Goal: Task Accomplishment & Management: Manage account settings

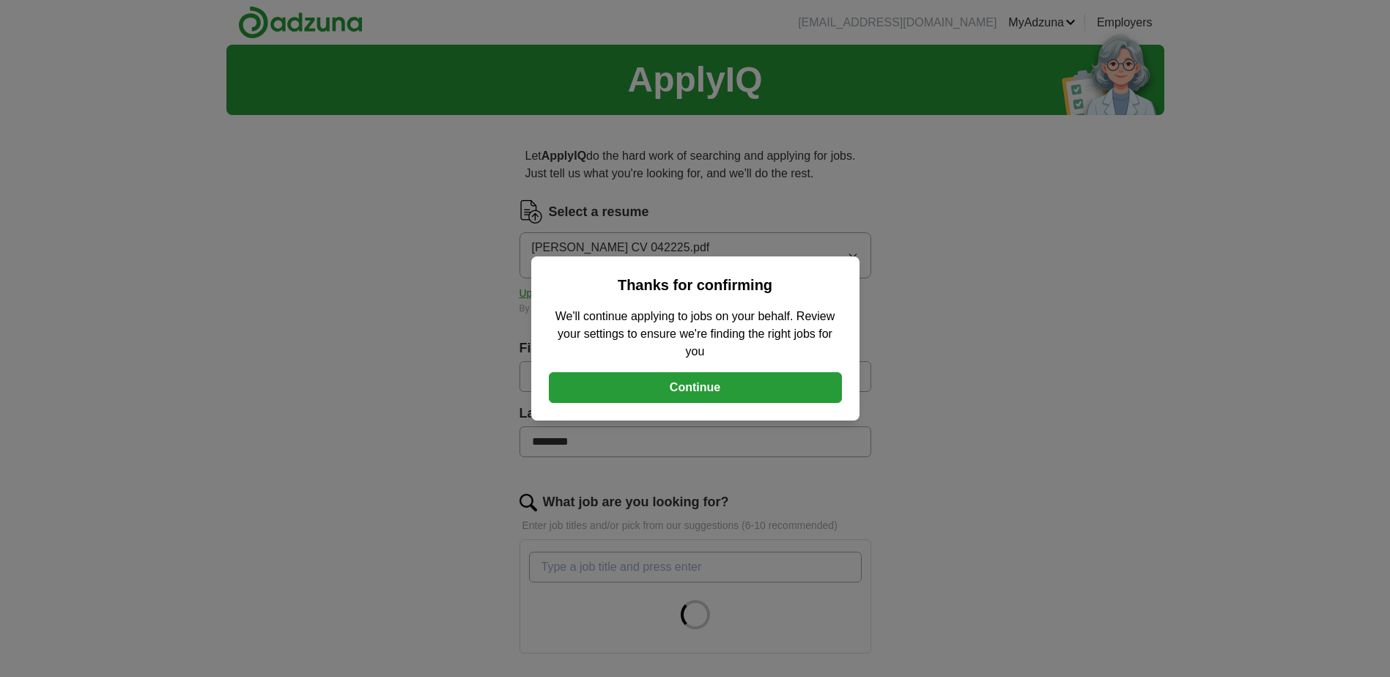
click at [752, 382] on button "Continue" at bounding box center [695, 387] width 293 height 31
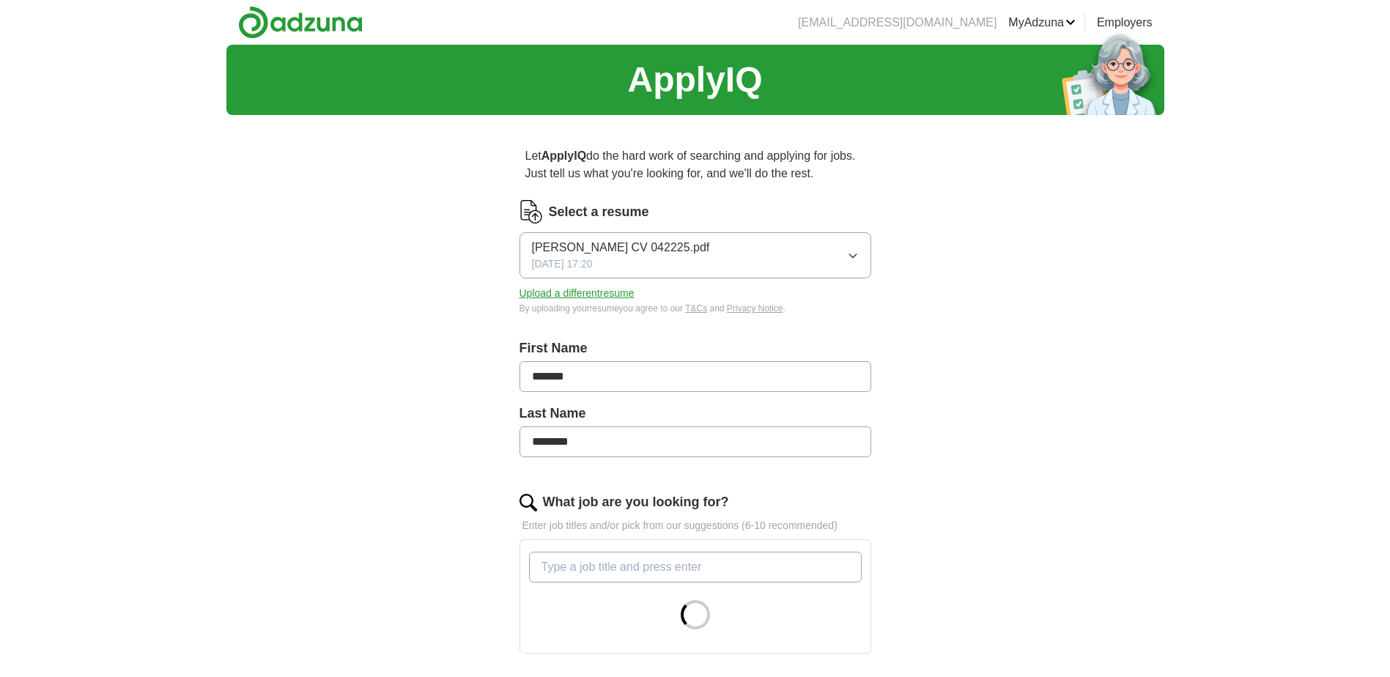
click at [611, 295] on button "Upload a different resume" at bounding box center [576, 293] width 115 height 15
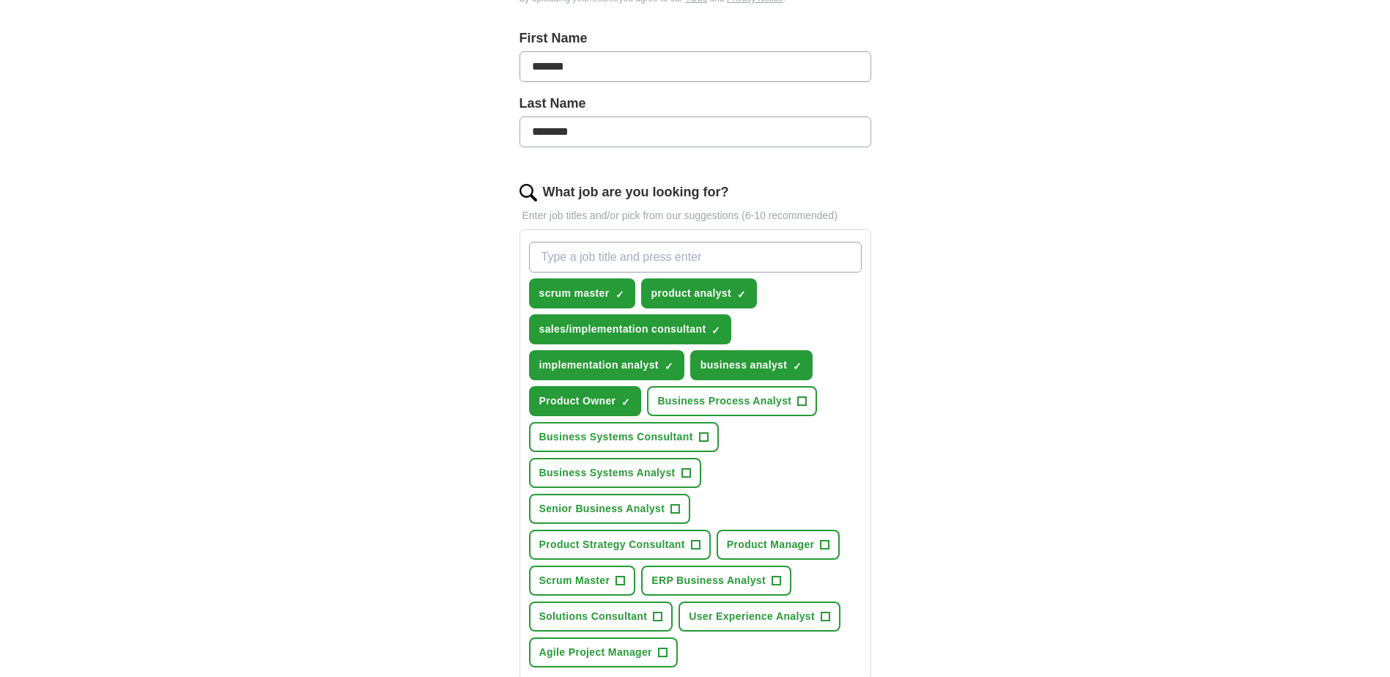
scroll to position [342, 0]
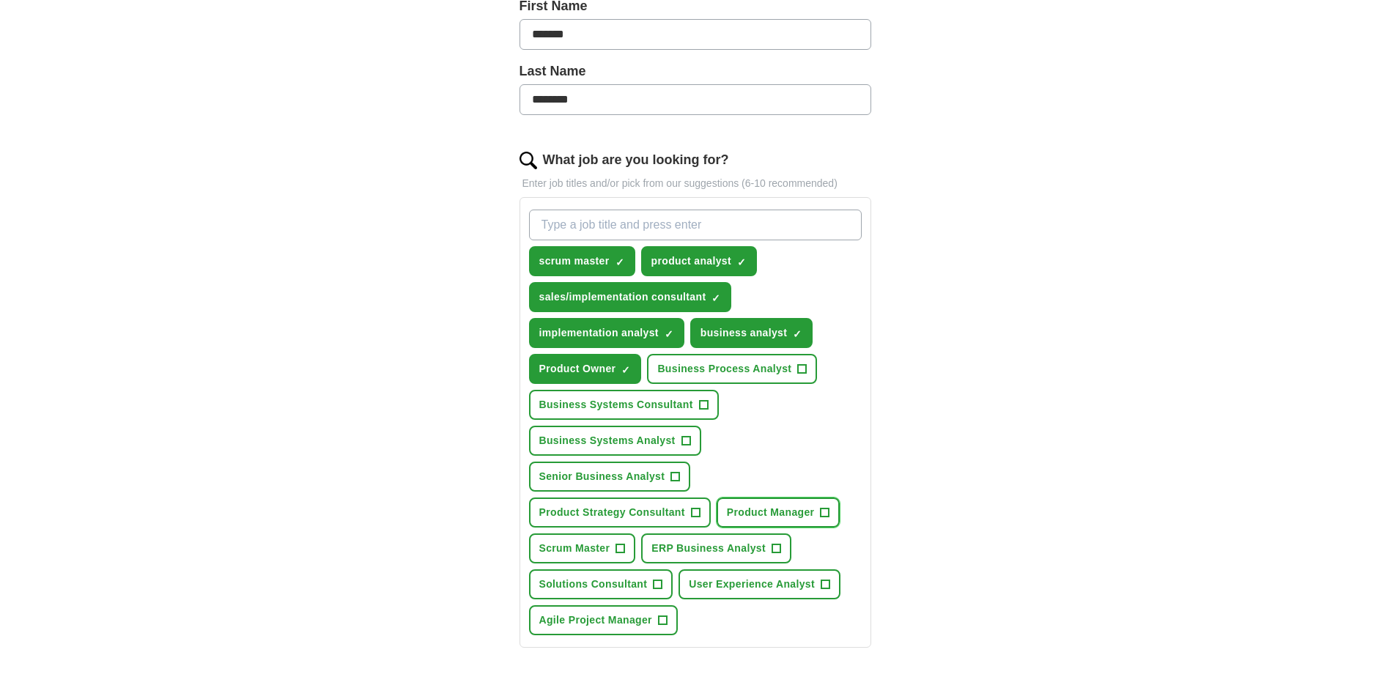
click at [832, 511] on button "Product Manager +" at bounding box center [779, 512] width 124 height 30
click at [624, 551] on span "+" at bounding box center [620, 549] width 9 height 12
click at [805, 580] on span "User Experience Analyst" at bounding box center [752, 584] width 126 height 15
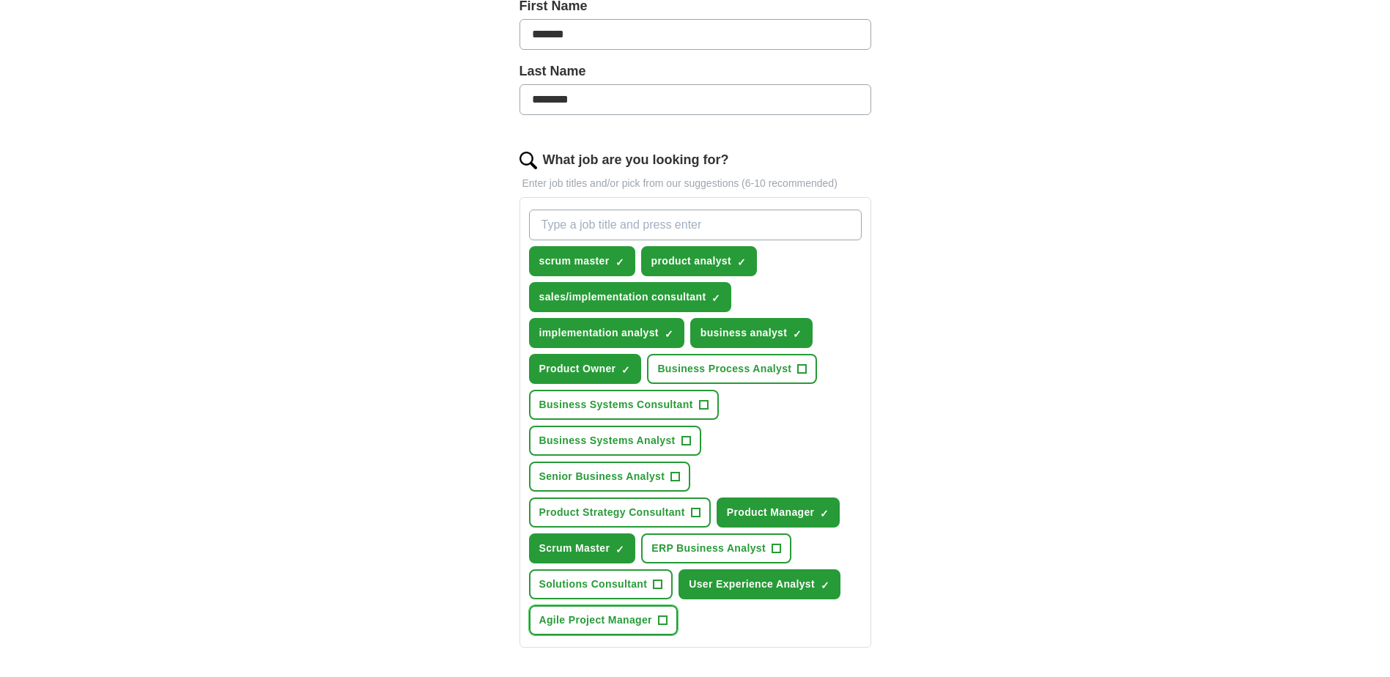
click at [659, 618] on span "+" at bounding box center [662, 621] width 9 height 12
click at [645, 584] on span "Solutions Consultant" at bounding box center [593, 584] width 108 height 15
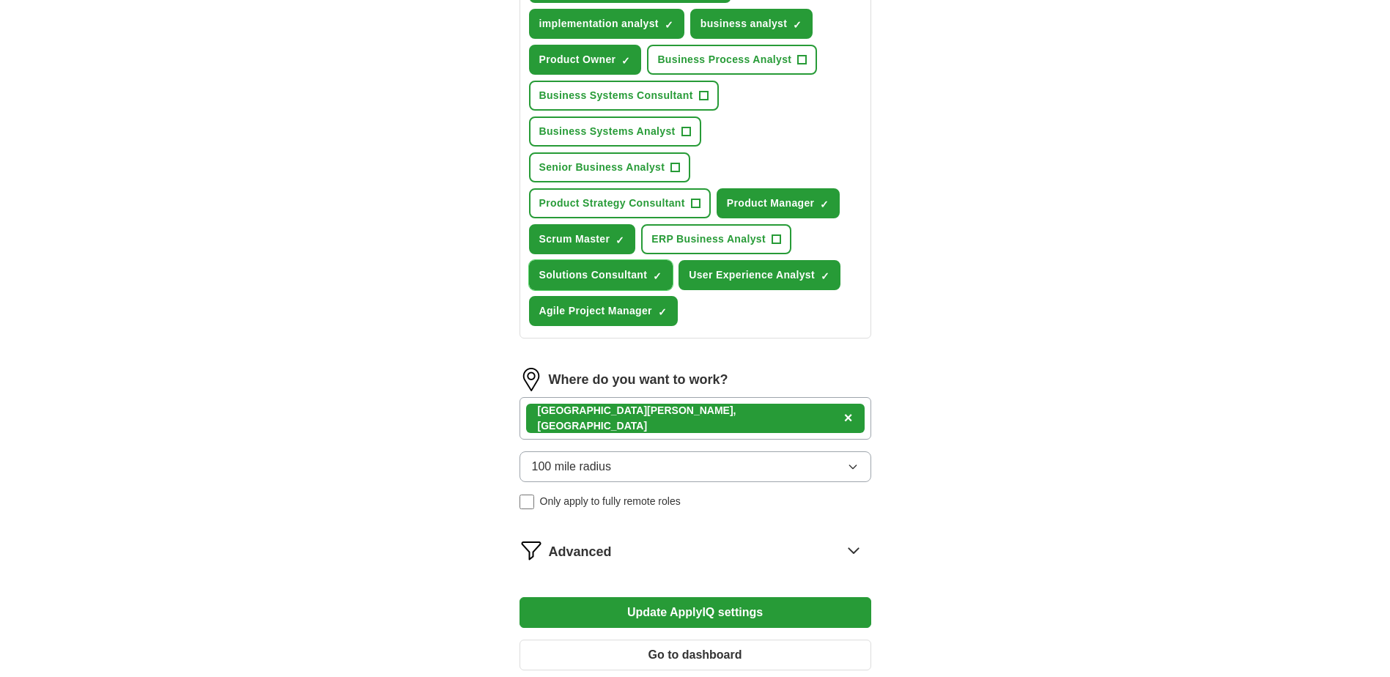
scroll to position [684, 0]
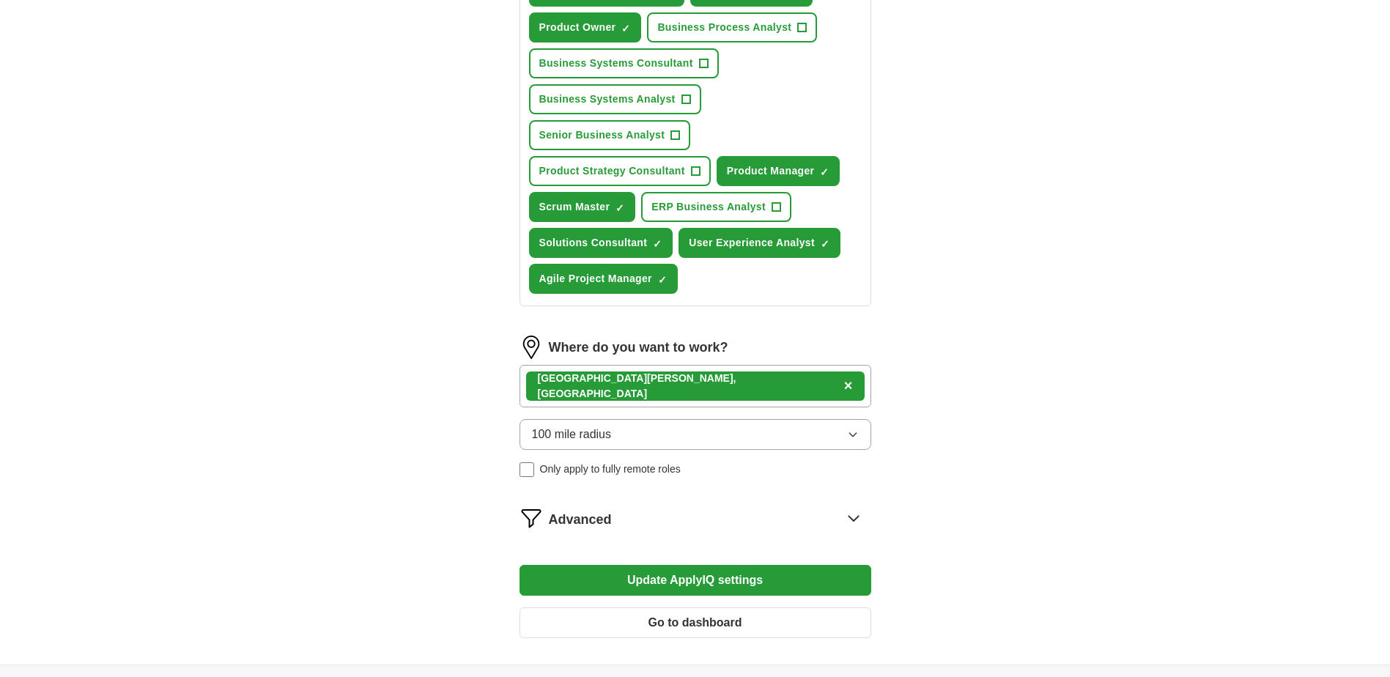
click at [816, 389] on div "[GEOGRAPHIC_DATA][PERSON_NAME], [GEOGRAPHIC_DATA] ×" at bounding box center [695, 386] width 352 height 42
click at [680, 377] on div "[GEOGRAPHIC_DATA][PERSON_NAME], [GEOGRAPHIC_DATA] ×" at bounding box center [695, 386] width 352 height 42
drag, startPoint x: 680, startPoint y: 377, endPoint x: 681, endPoint y: 388, distance: 10.4
click at [681, 388] on div "[GEOGRAPHIC_DATA][PERSON_NAME], [GEOGRAPHIC_DATA] ×" at bounding box center [695, 386] width 352 height 42
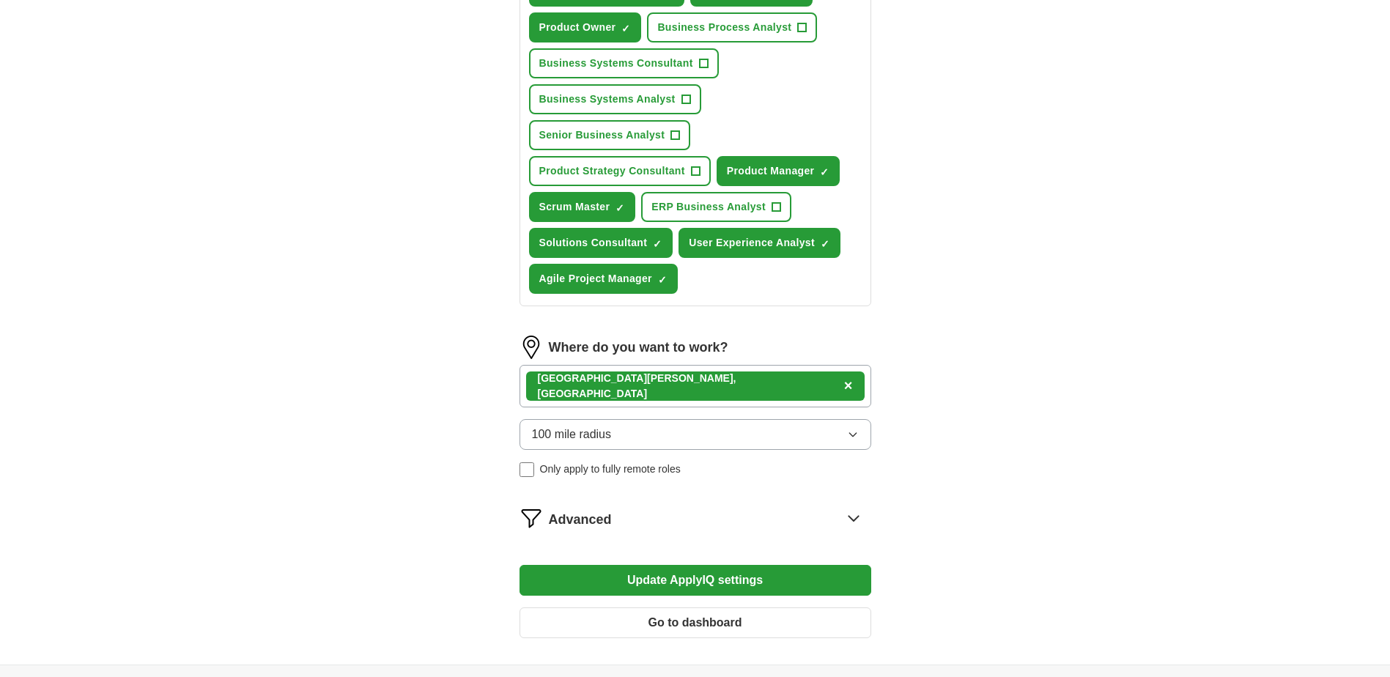
click at [681, 432] on button "100 mile radius" at bounding box center [695, 434] width 352 height 31
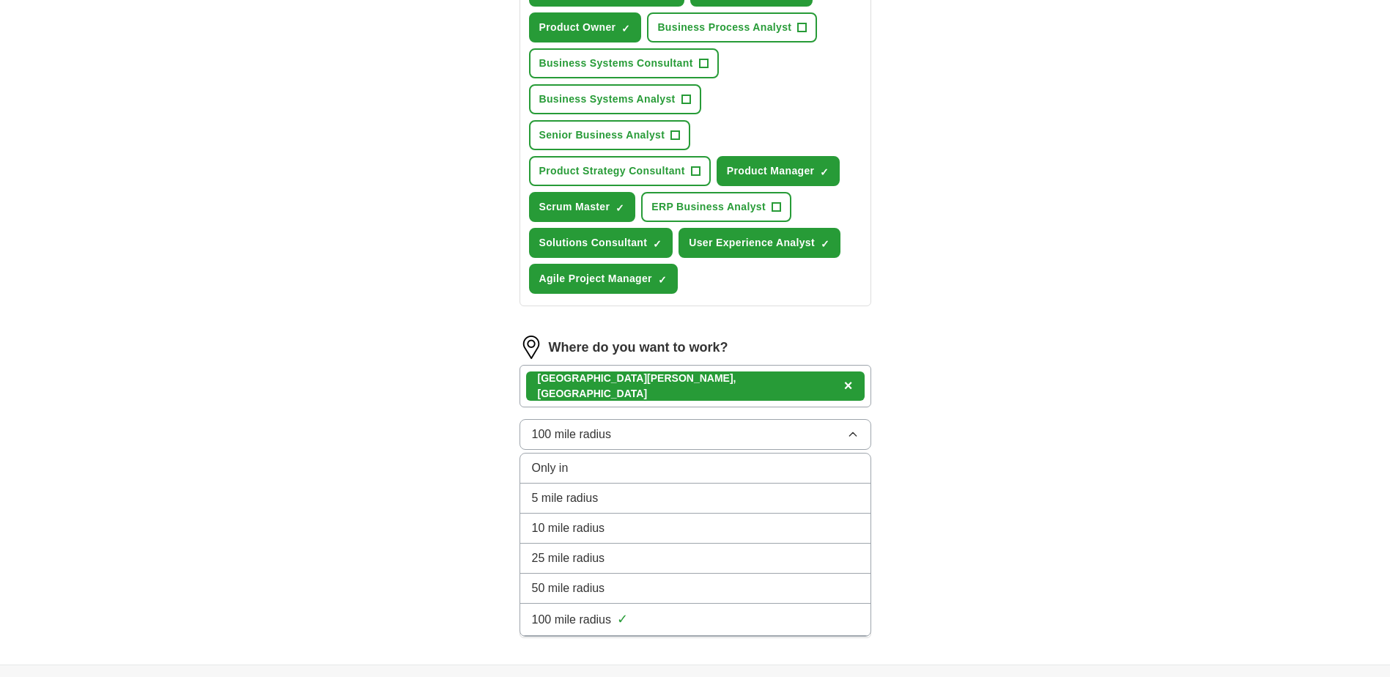
click at [681, 432] on button "100 mile radius" at bounding box center [695, 434] width 352 height 31
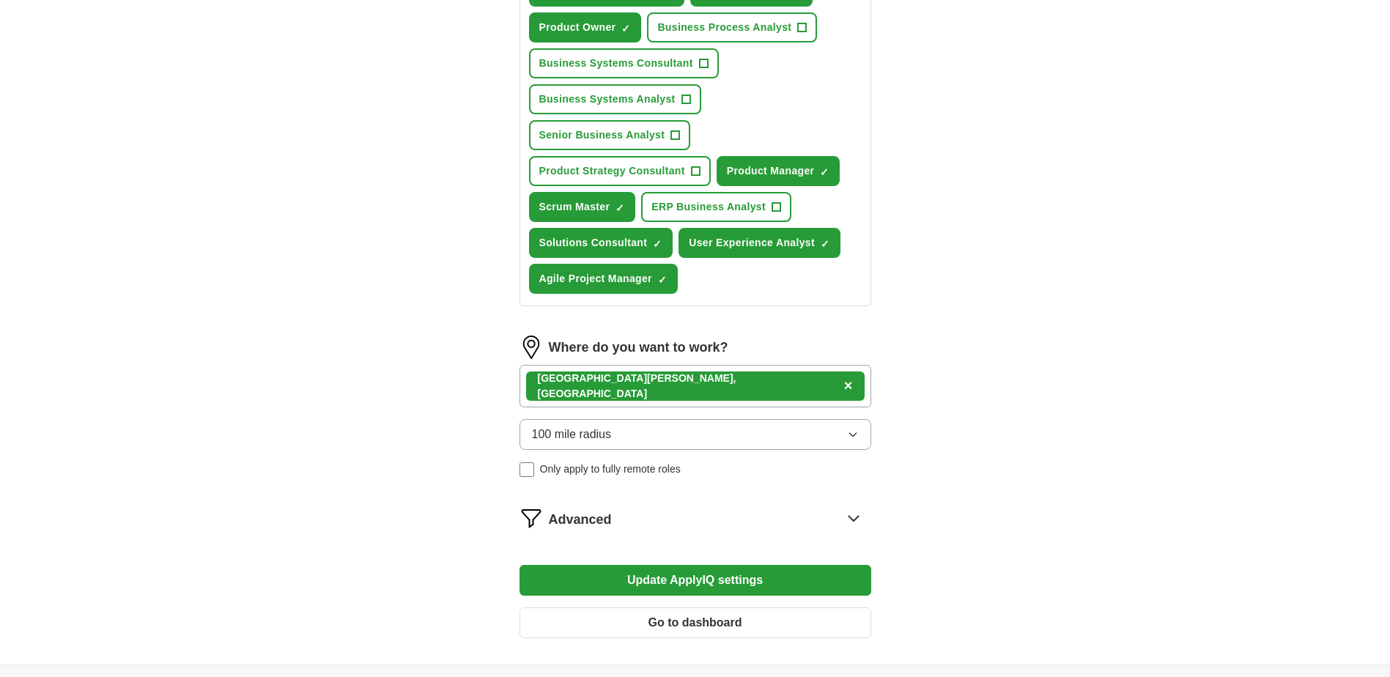
click at [725, 386] on div "[GEOGRAPHIC_DATA][PERSON_NAME], [GEOGRAPHIC_DATA] ×" at bounding box center [695, 386] width 352 height 42
click at [801, 517] on div "Advanced" at bounding box center [710, 517] width 322 height 23
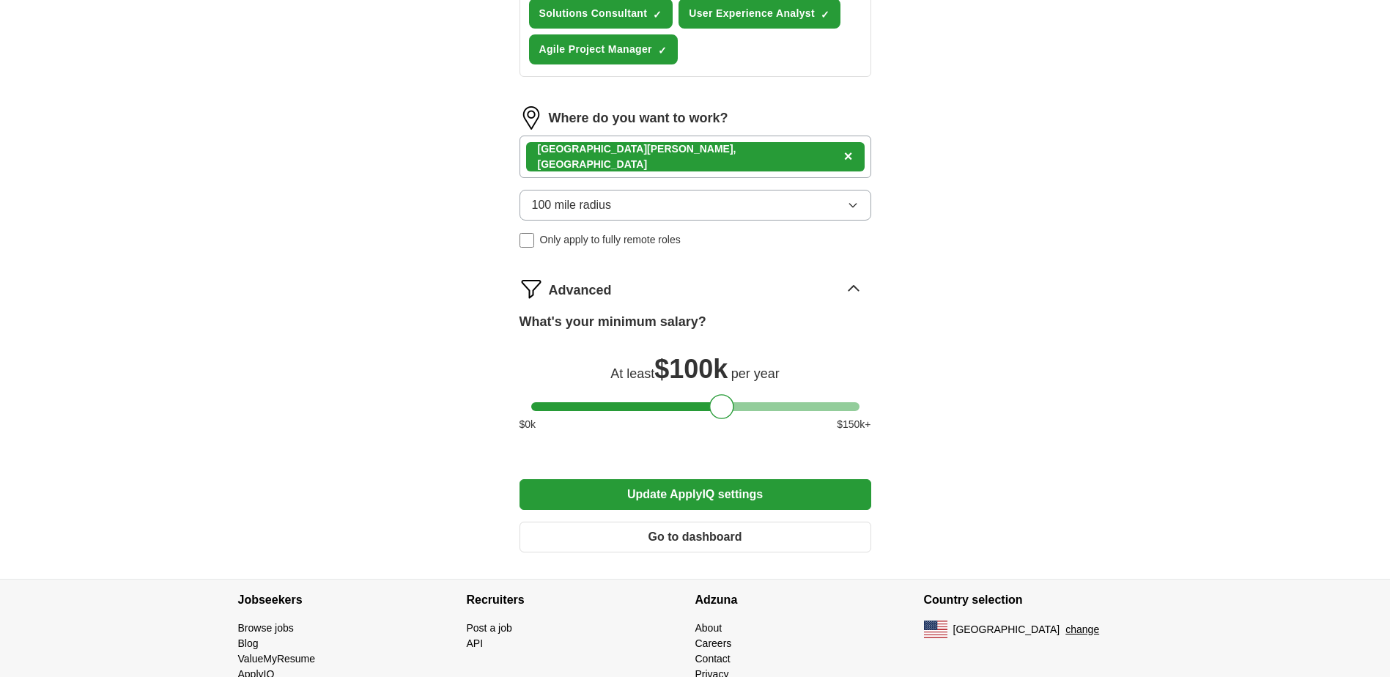
scroll to position [963, 0]
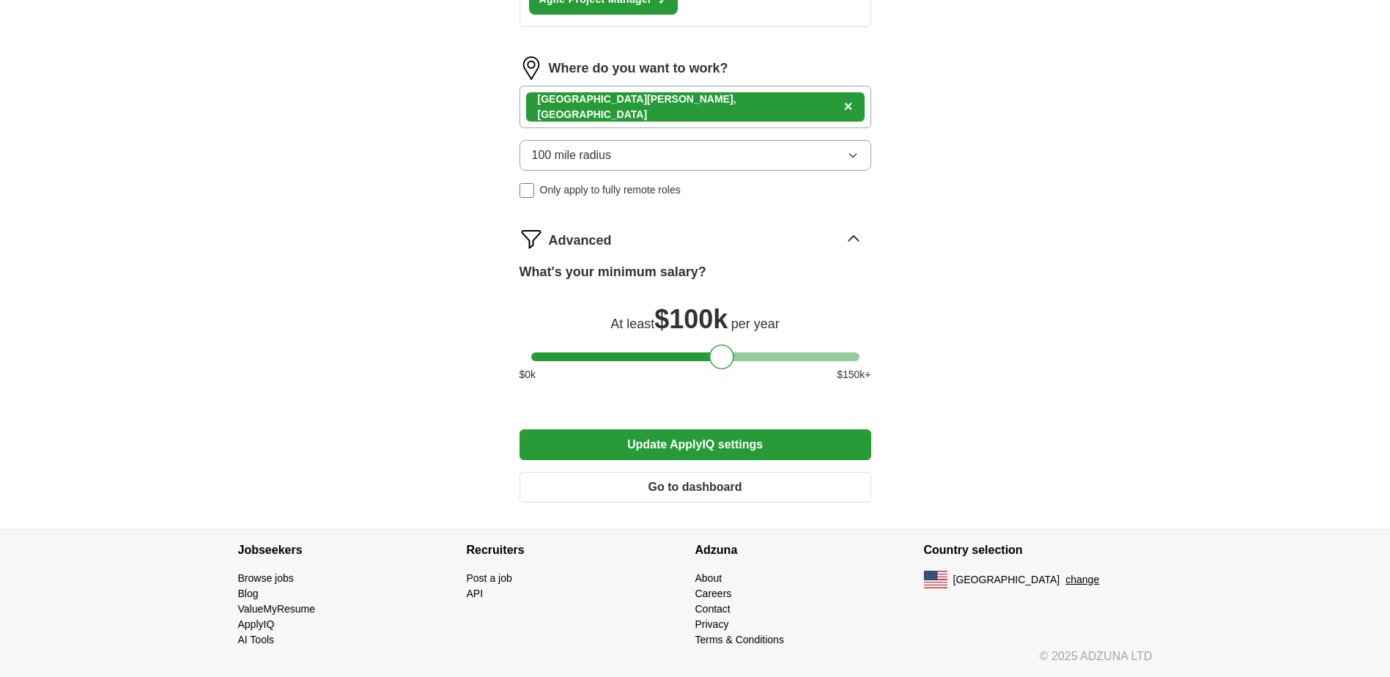
click at [752, 448] on button "Update ApplyIQ settings" at bounding box center [695, 444] width 352 height 31
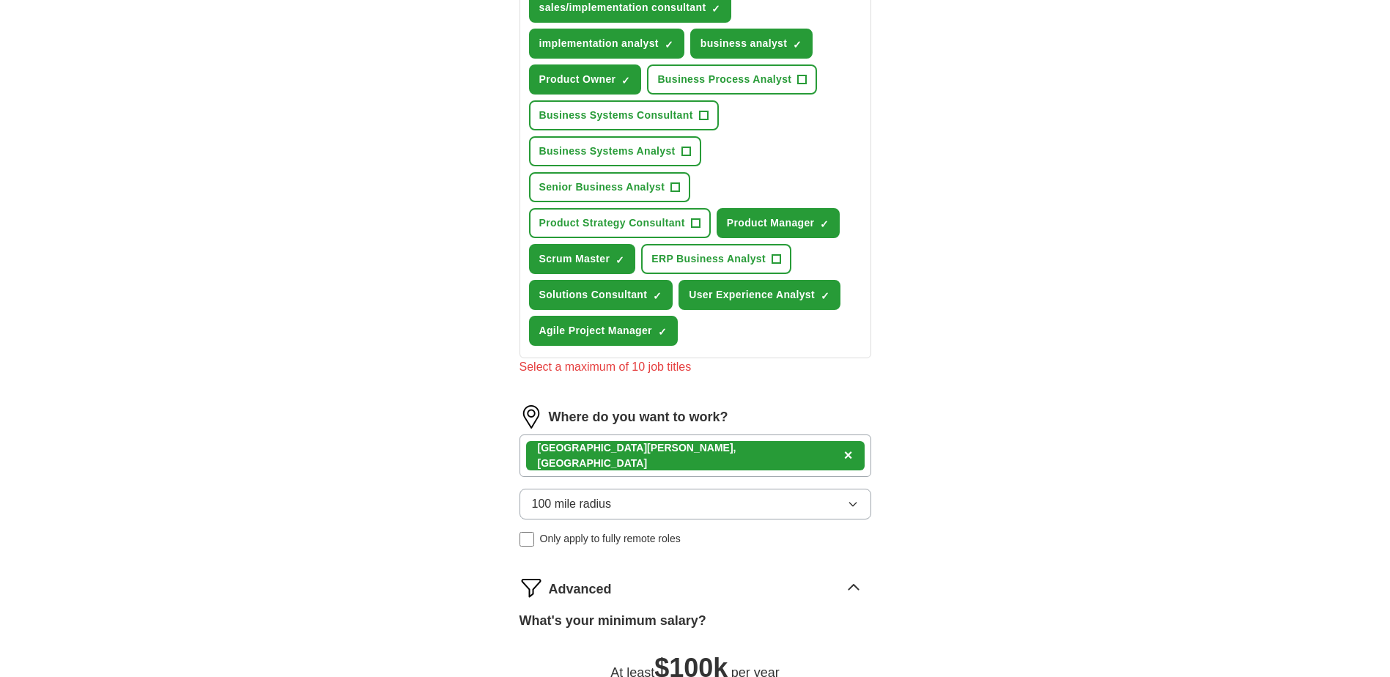
scroll to position [450, 0]
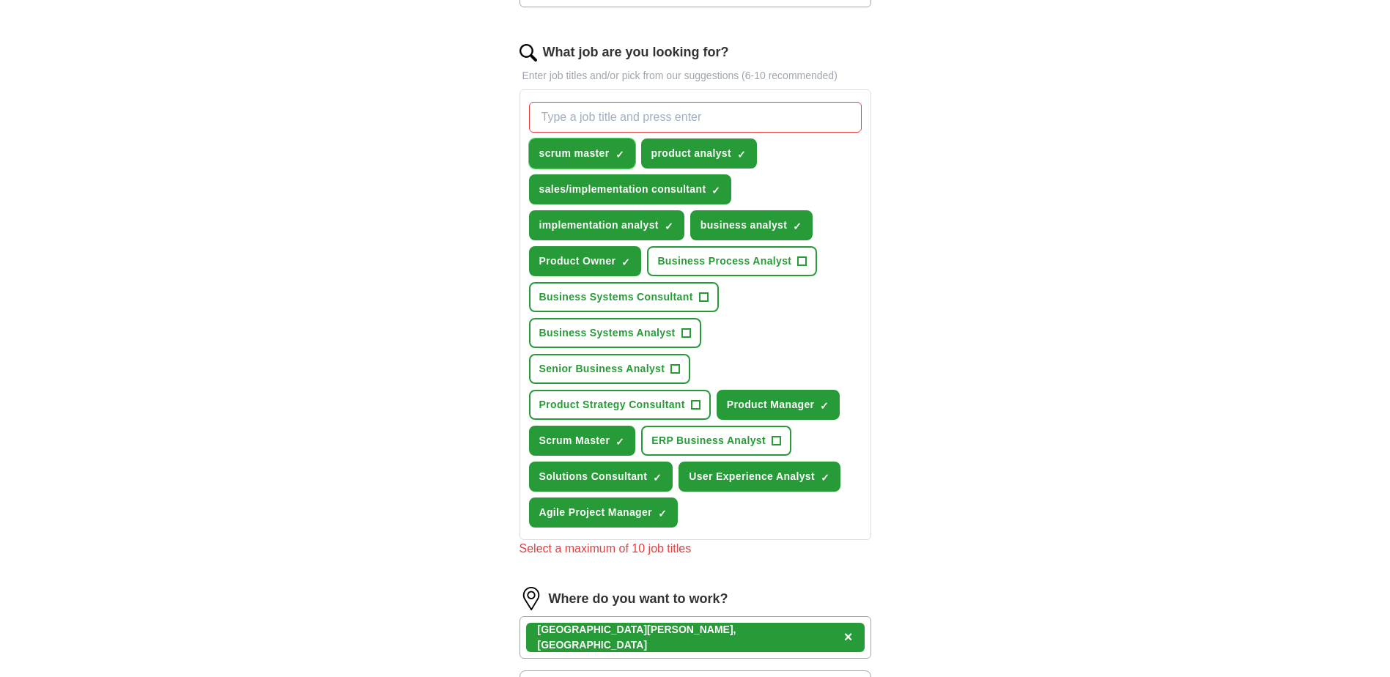
click at [610, 149] on button "scrum master ✓ ×" at bounding box center [582, 153] width 106 height 30
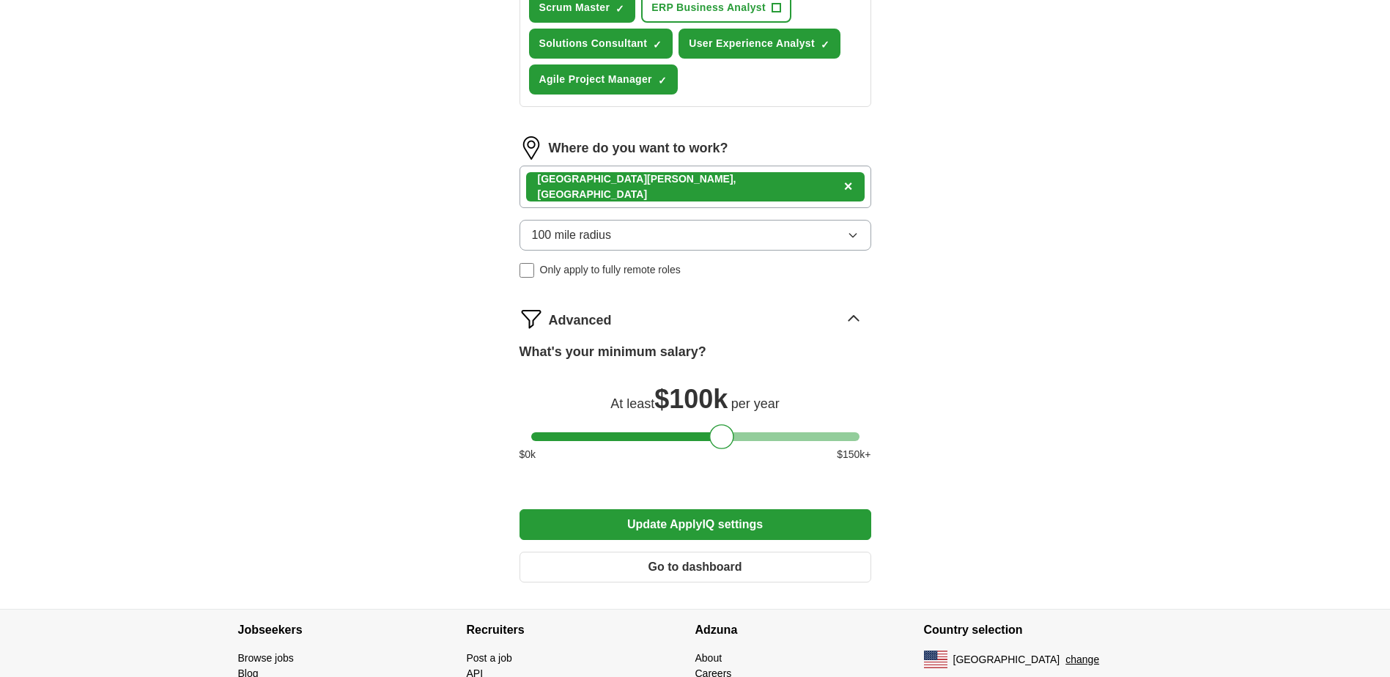
scroll to position [963, 0]
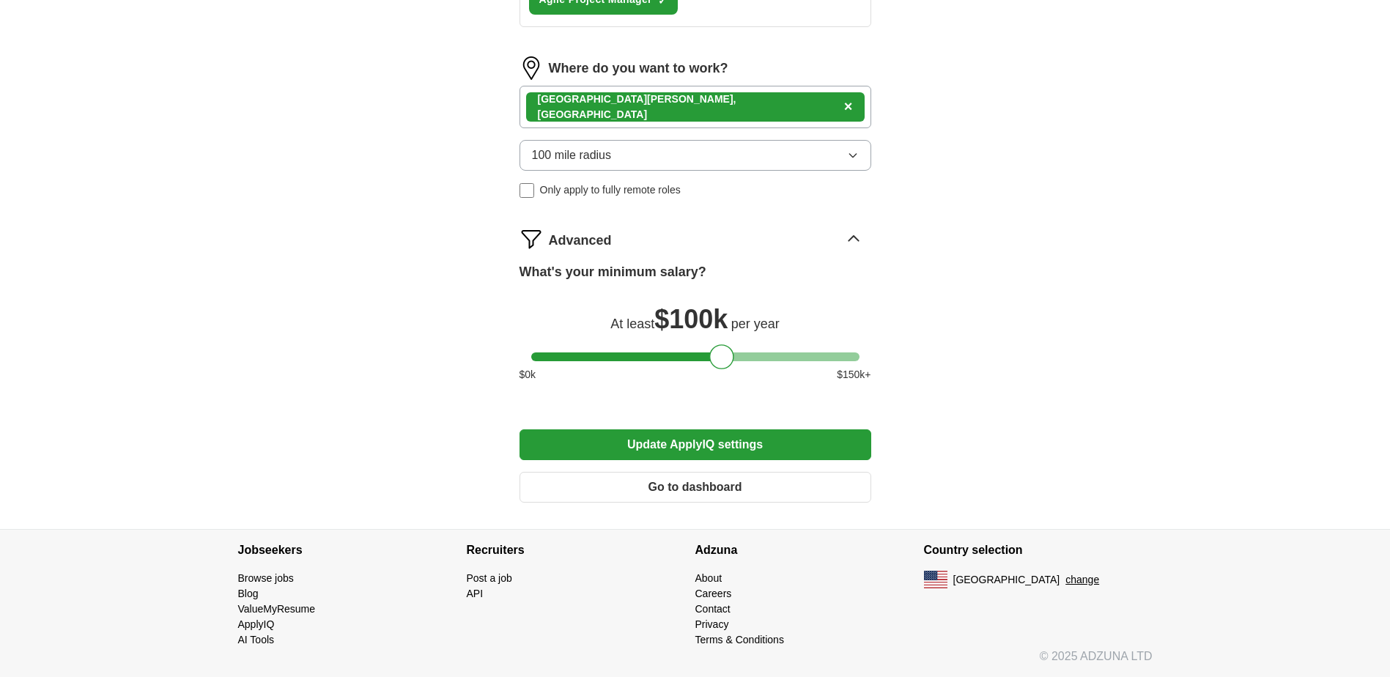
click at [810, 442] on button "Update ApplyIQ settings" at bounding box center [695, 444] width 352 height 31
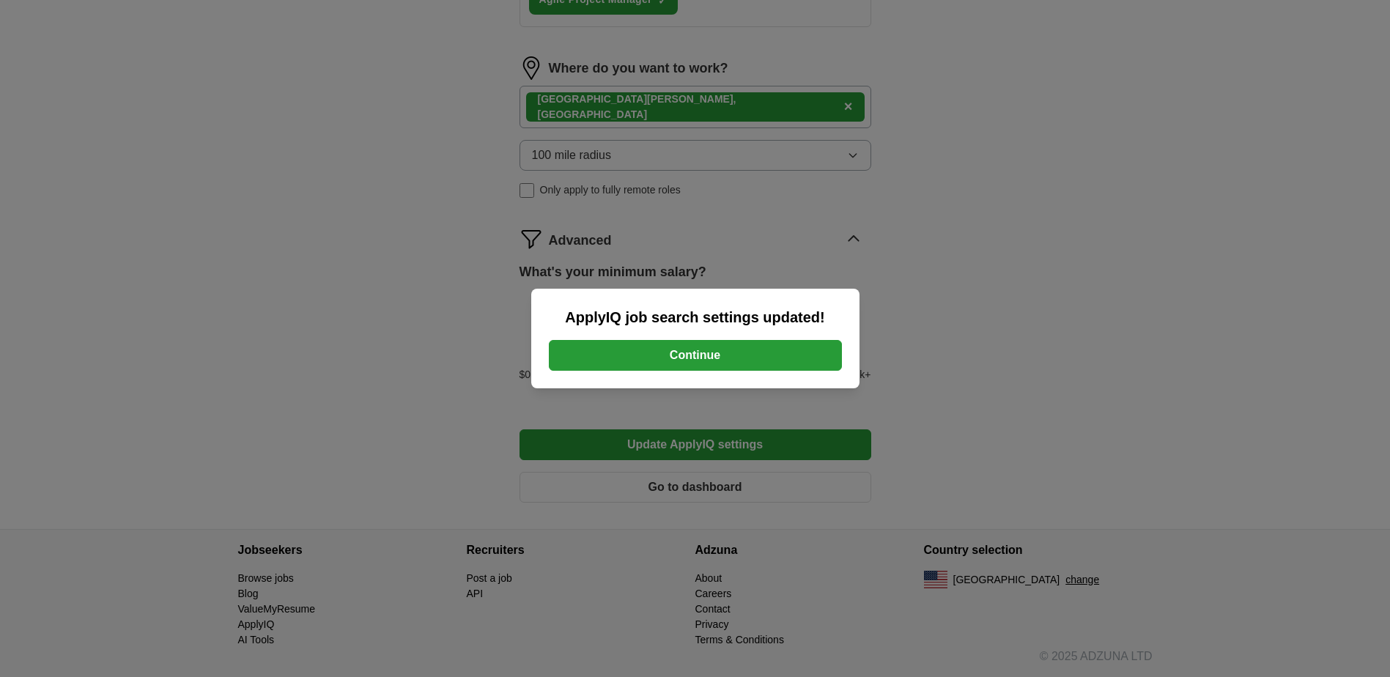
click at [728, 347] on button "Continue" at bounding box center [695, 355] width 293 height 31
